Goal: Task Accomplishment & Management: Use online tool/utility

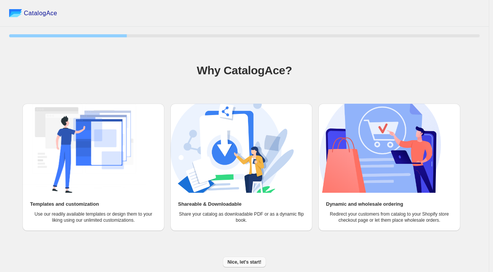
click at [237, 262] on span "Nice, let's start!" at bounding box center [245, 262] width 34 height 6
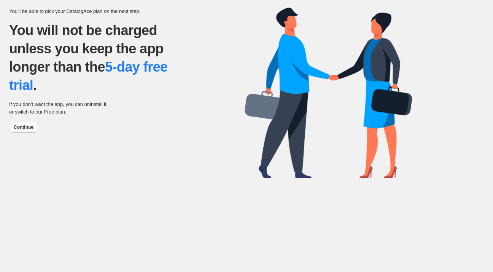
click at [23, 124] on span "Continue" at bounding box center [24, 127] width 20 height 6
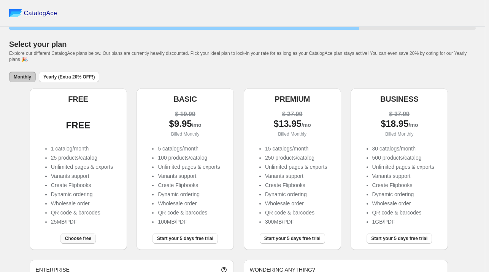
click at [80, 242] on button "Choose free" at bounding box center [77, 238] width 35 height 11
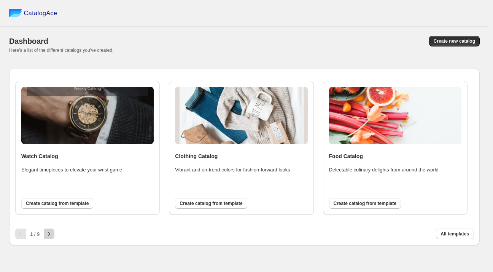
click at [47, 235] on icon "button" at bounding box center [49, 234] width 8 height 8
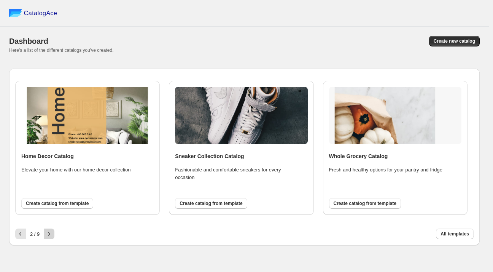
click at [48, 235] on icon "button" at bounding box center [49, 234] width 8 height 8
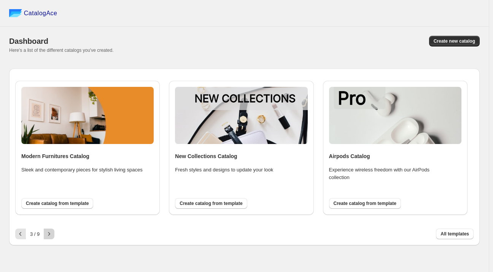
click at [48, 235] on icon "button" at bounding box center [49, 234] width 8 height 8
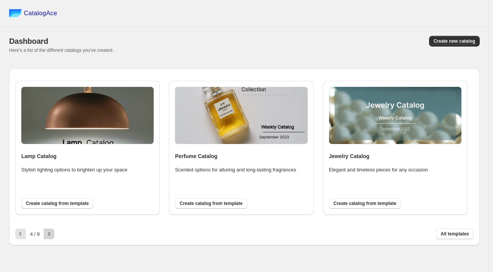
click at [48, 235] on icon "button" at bounding box center [49, 234] width 8 height 8
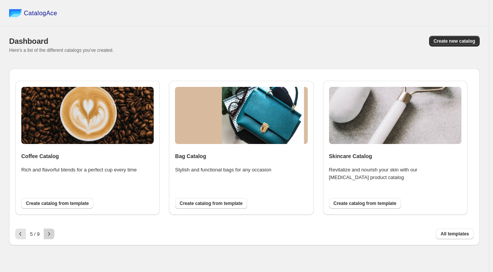
click at [48, 235] on icon "button" at bounding box center [49, 234] width 8 height 8
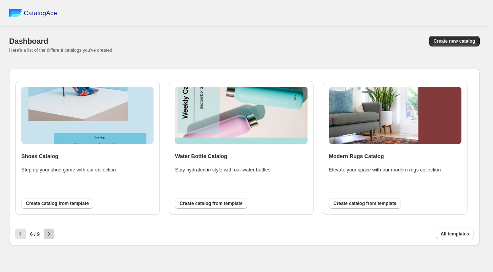
click at [48, 235] on icon "button" at bounding box center [49, 234] width 8 height 8
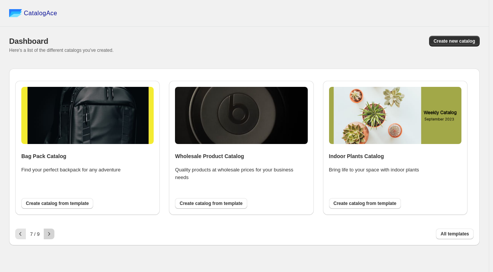
click at [48, 235] on icon "button" at bounding box center [49, 234] width 8 height 8
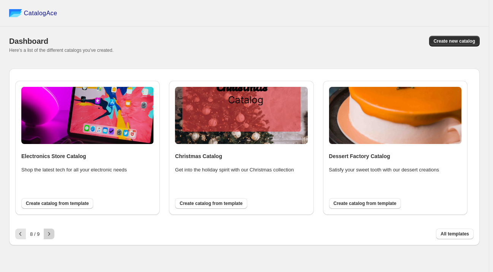
click at [48, 235] on icon "button" at bounding box center [49, 234] width 8 height 8
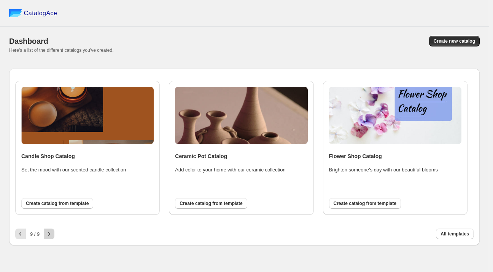
click at [48, 235] on div at bounding box center [49, 233] width 11 height 11
click at [468, 43] on span "Create new catalog" at bounding box center [454, 41] width 41 height 6
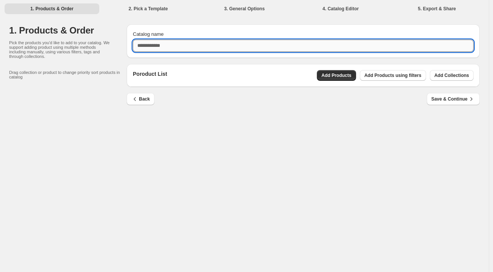
click at [252, 40] on input "Catalog name" at bounding box center [303, 46] width 341 height 12
type input "*********"
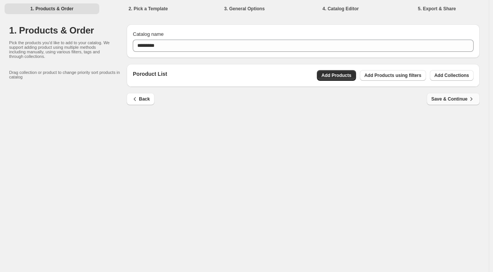
click at [455, 101] on span "Save & Continue" at bounding box center [453, 99] width 44 height 8
click at [441, 97] on span "Save & Continue" at bounding box center [453, 99] width 44 height 8
drag, startPoint x: 374, startPoint y: 125, endPoint x: 449, endPoint y: 76, distance: 89.9
click at [449, 76] on div "1. Products & Order 2. Pick a Template 3. General Options 4. Catalog Editor 5. …" at bounding box center [244, 136] width 489 height 272
click at [443, 95] on button "Save & Continue" at bounding box center [453, 99] width 53 height 12
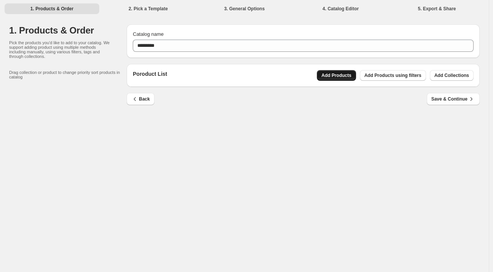
click at [352, 72] on span "Add Products" at bounding box center [337, 75] width 30 height 6
click at [444, 73] on span "Add Collections" at bounding box center [452, 75] width 35 height 6
